Goal: Task Accomplishment & Management: Manage account settings

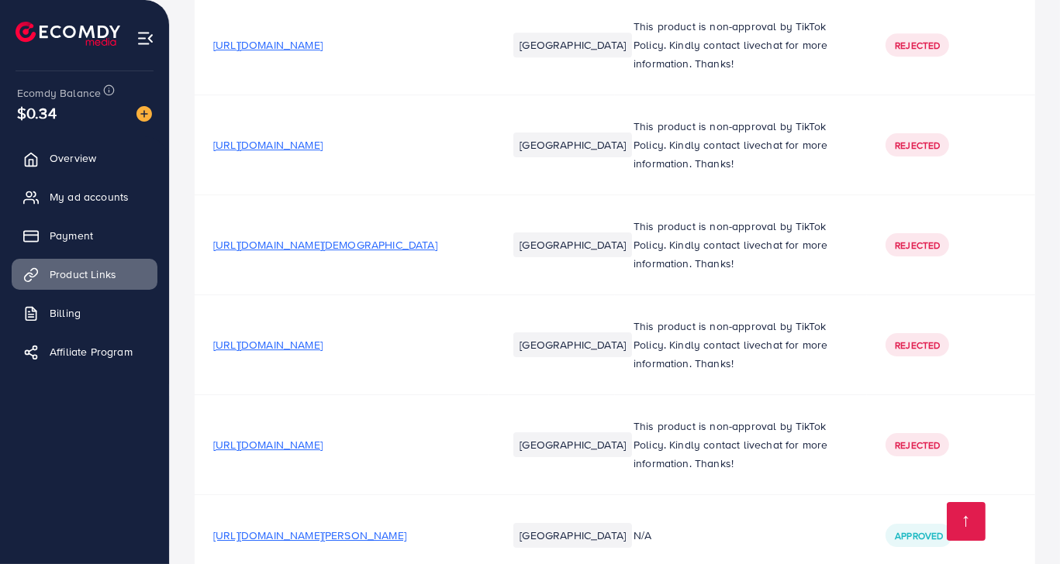
scroll to position [6435, 0]
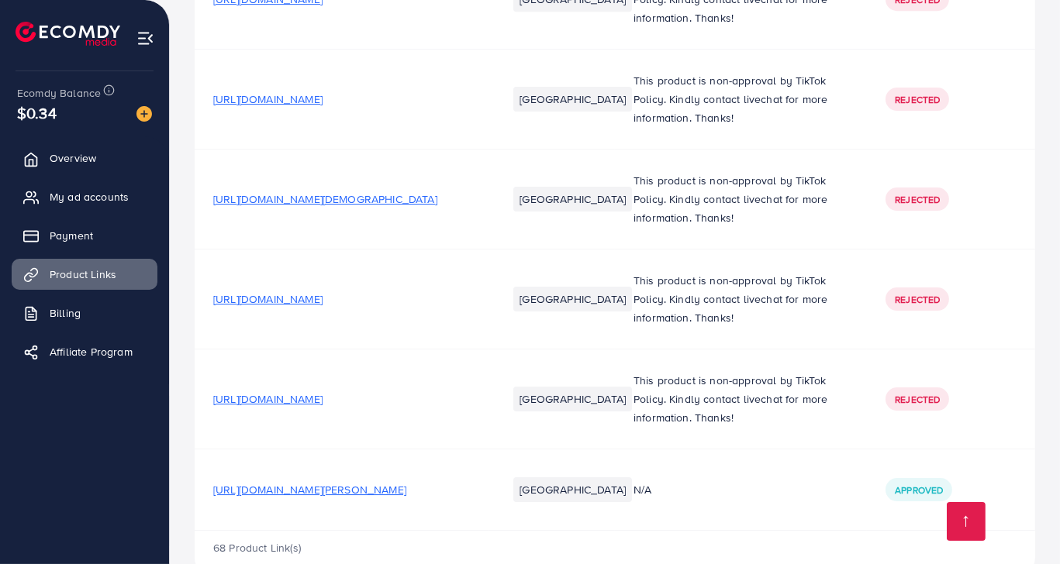
click at [271, 482] on span "[URL][DOMAIN_NAME][PERSON_NAME]" at bounding box center [309, 490] width 193 height 16
click at [108, 202] on span "My ad accounts" at bounding box center [92, 197] width 79 height 16
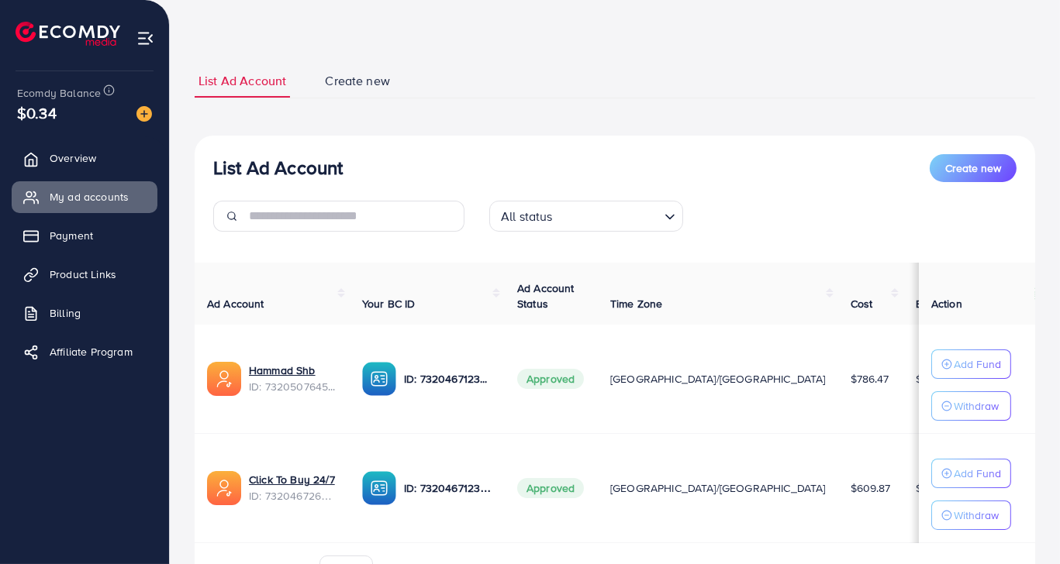
scroll to position [141, 0]
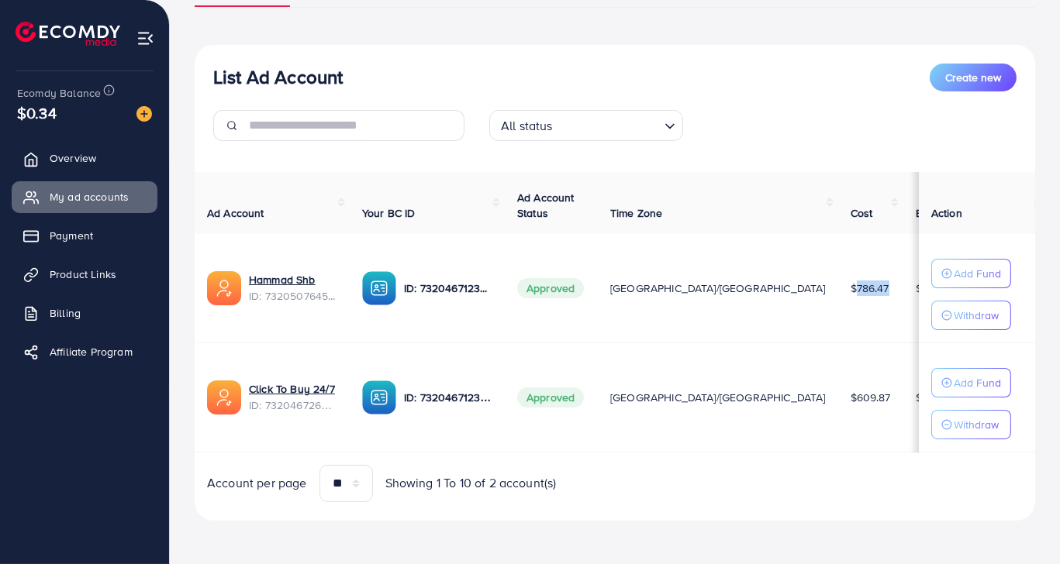
drag, startPoint x: 691, startPoint y: 280, endPoint x: 758, endPoint y: 282, distance: 66.7
click at [758, 282] on tr "Hammad Shb ID: 7320507645020880897 ID: 7320467123262734338 Approved Asia/[GEOGR…" at bounding box center [741, 288] width 1092 height 109
click at [903, 248] on td "$2.18" at bounding box center [936, 288] width 66 height 109
drag, startPoint x: 687, startPoint y: 398, endPoint x: 742, endPoint y: 388, distance: 55.2
click at [838, 388] on td "$609.87" at bounding box center [870, 397] width 65 height 109
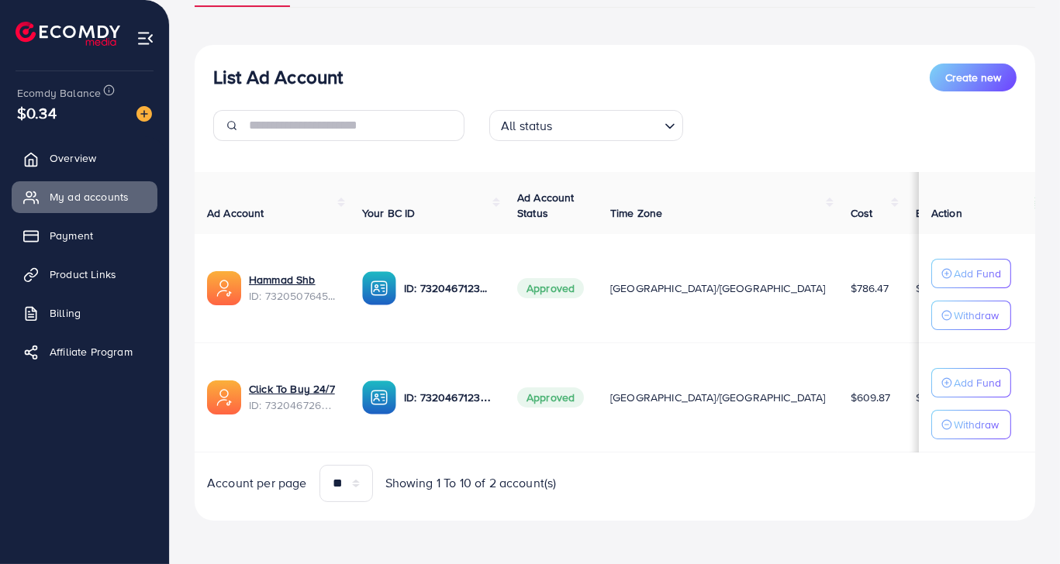
click at [903, 359] on td "$1.4" at bounding box center [936, 397] width 66 height 109
